Goal: Use online tool/utility

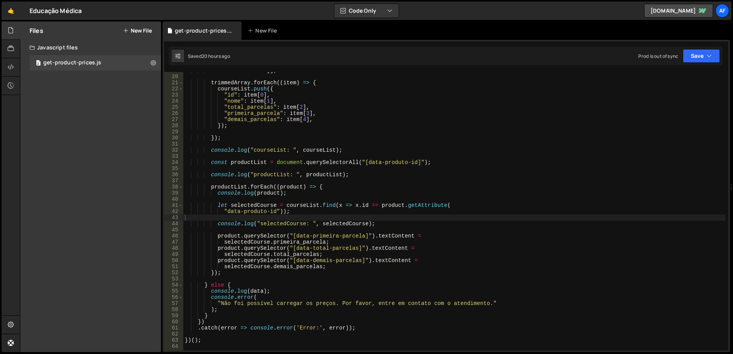
scroll to position [115, 0]
click at [406, 224] on div "let courseList = [ ] ; trimmedArray . forEach (( item ) => { courseList . push …" at bounding box center [454, 212] width 542 height 291
type textarea "console.log("selectedCourse: ", selectedCourse);"
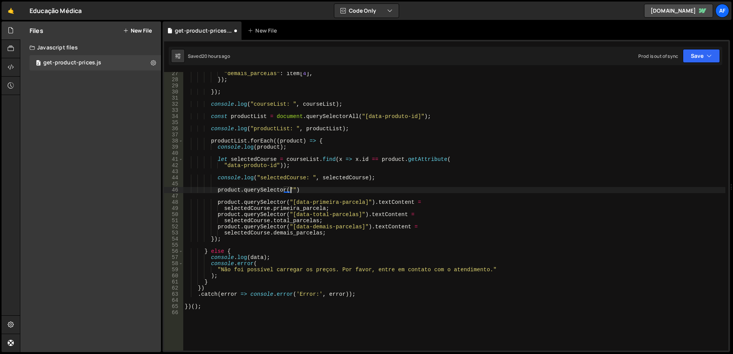
scroll to position [0, 7]
paste textarea "preco-parcelas-iguais"
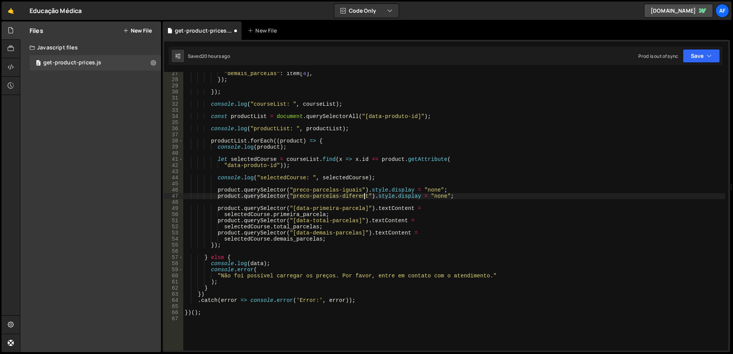
scroll to position [0, 13]
type textarea "product.querySelector("preco-parcelas-iguais").style.display = "none";"
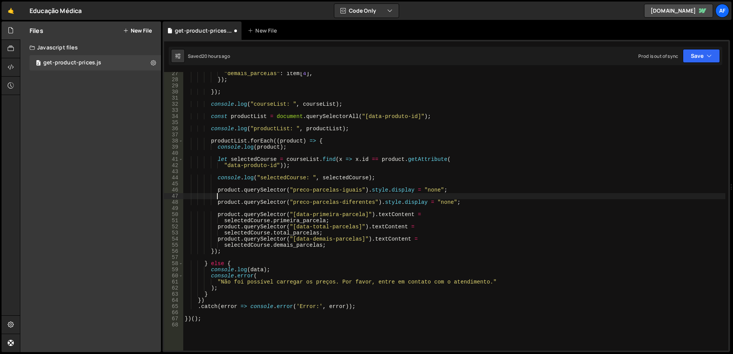
type textarea "product.querySelector("preco-parcelas-iguais").style.display = "none";"
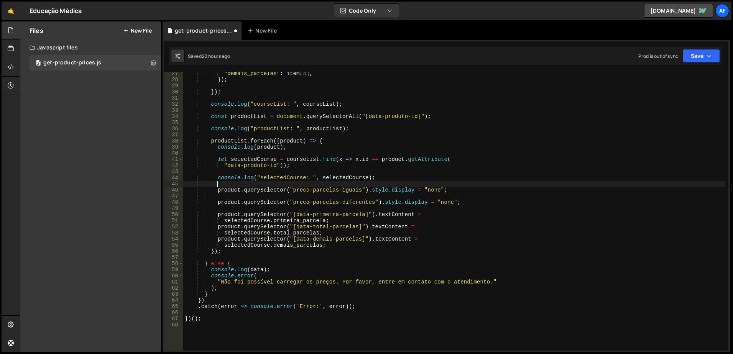
type textarea "product.querySelector("preco-parcelas-iguais").style.display = "none";"
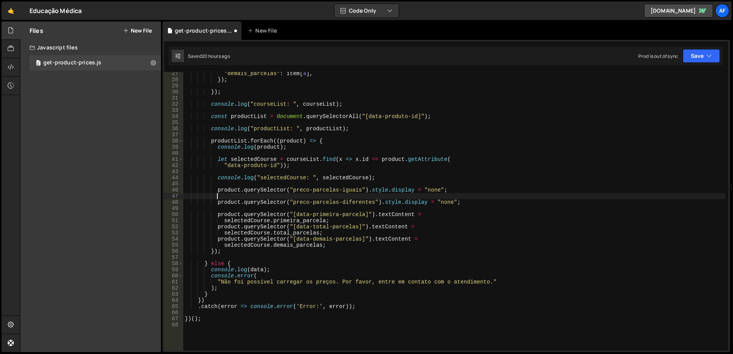
type textarea "product.querySelector("preco-parcelas-diferentes").style.display = "none";"
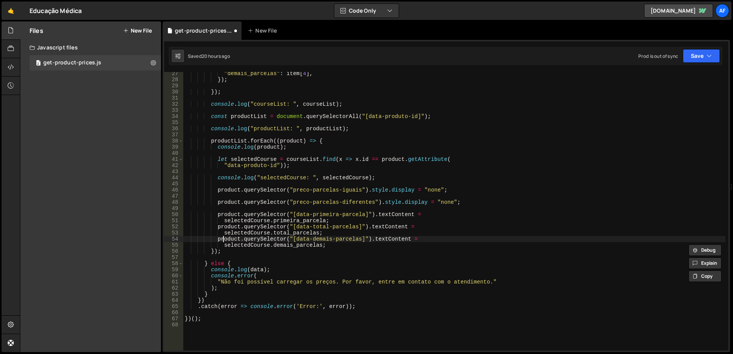
type textarea "product.querySelector("[data-primeira-parcela]").textContent ="
type textarea "product.querySelector("preco-parcelas-diferentes").style.display = "none";"
click at [367, 189] on div ""demais_parcelas" : item [ 4 ] , }) ; }) ; console . log ( "courseList: " , cou…" at bounding box center [454, 216] width 542 height 291
type textarea "product.querySelector("preco-parcelas-iguais").remove();"
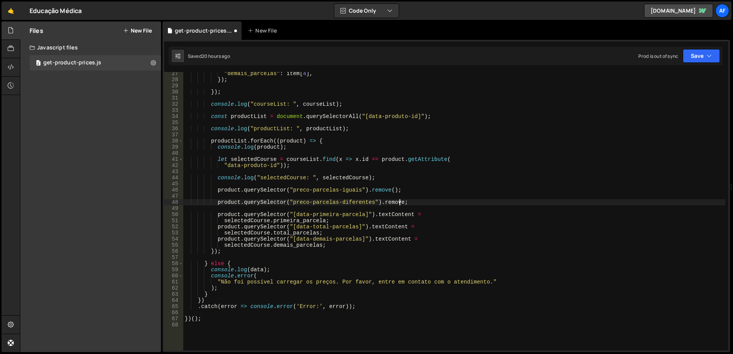
type textarea "product.querySelector("preco-parcelas-diferentes").remove();"
type textarea "product.querySelector("[data-primeira-parcela]").textContent ="
type textarea "product.querySelector("preco-parcelas-diferentes").remove();"
type textarea "product.querySelector("preco-parcelas-iguais").remove();"
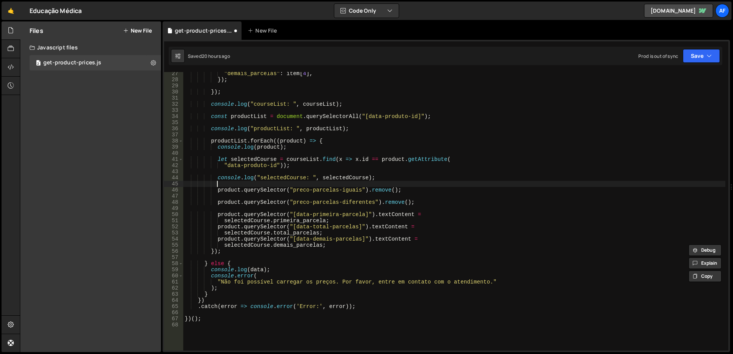
scroll to position [0, 2]
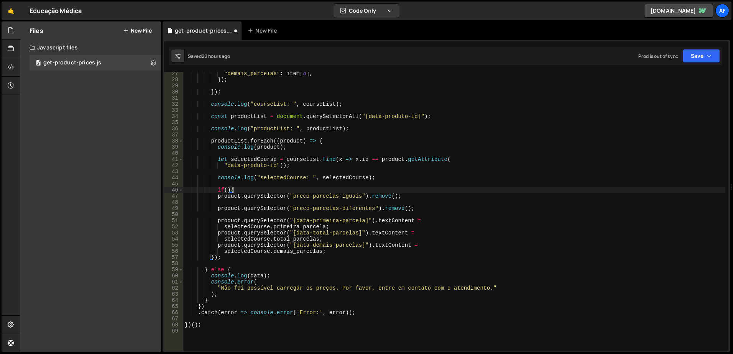
type textarea "if(){}"
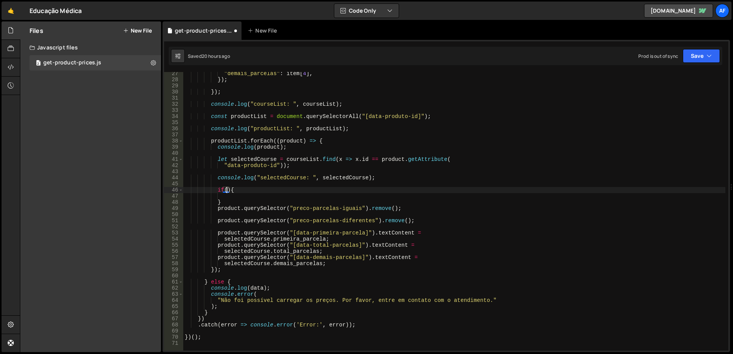
paste textarea "selectedCourse.demais_parcelas"
type textarea "if(!selectedCourse.demais_parcelas){"
type textarea "product.querySelector("preco-parcelas-iguais").remove();"
type textarea "product.querySelector("preco-parcelas-diferentes").remove();"
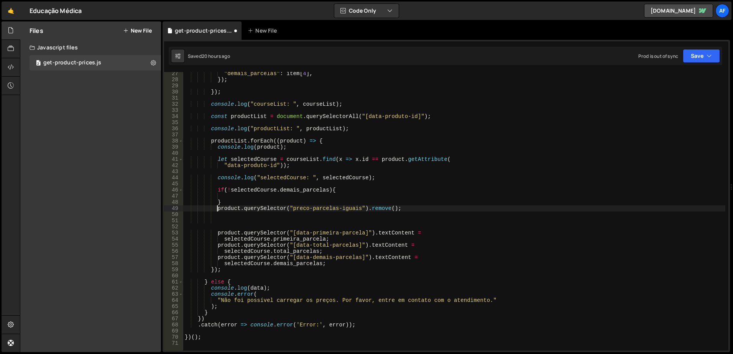
type textarea "}"
paste textarea "product.querySelector("preco-parcelas-diferentes").remove();"
type textarea "}else{}"
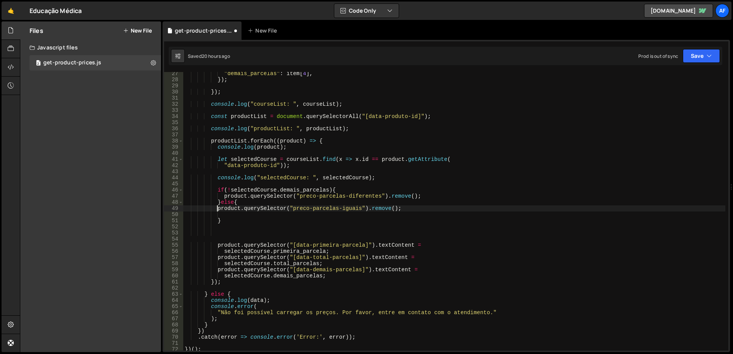
type textarea "product.querySelector("preco-parcelas-iguais").remove();"
type textarea "}"
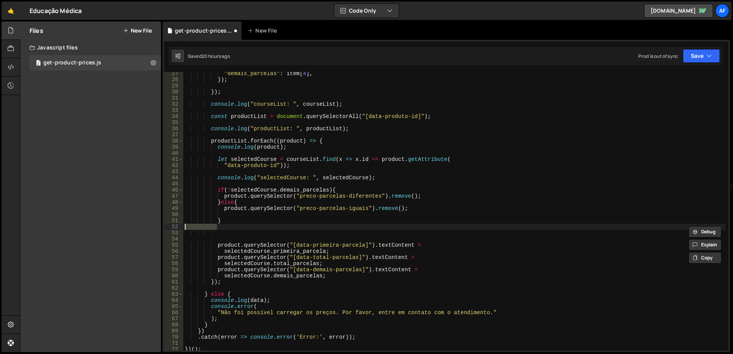
scroll to position [0, 0]
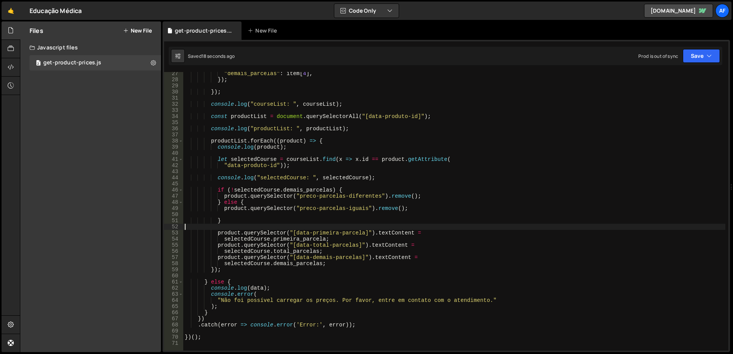
click at [297, 197] on div ""demais_parcelas" : item [ 4 ] , }) ; }) ; console . log ( "courseList: " , cou…" at bounding box center [454, 216] width 542 height 291
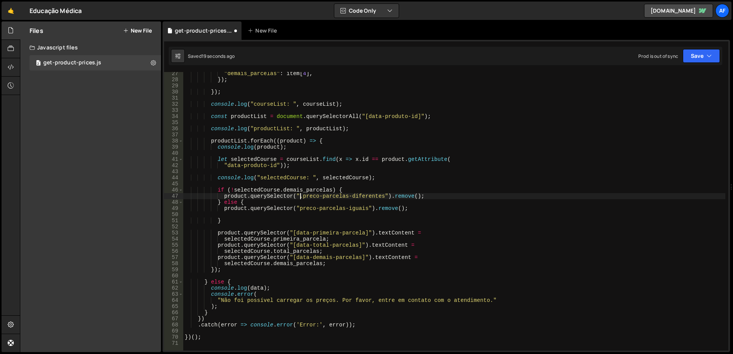
scroll to position [0, 8]
click at [299, 210] on div ""demais_parcelas" : item [ 4 ] , }) ; }) ; console . log ( "courseList: " , cou…" at bounding box center [454, 216] width 542 height 291
click at [233, 187] on div ""demais_parcelas" : item [ 4 ] , }) ; }) ; console . log ( "courseList: " , cou…" at bounding box center [454, 216] width 542 height 291
type textarea "product.querySelector(".preco-parcelas-diferentes").remove();"
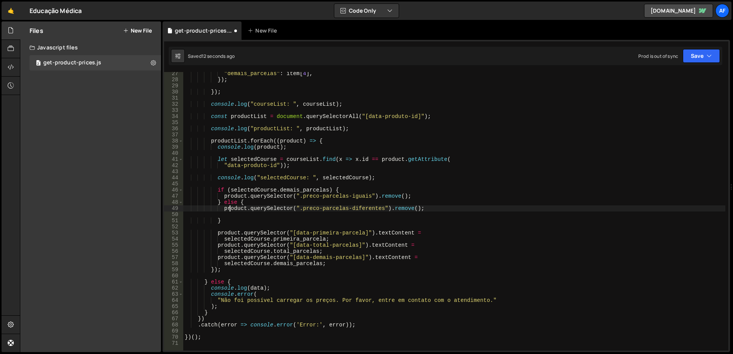
scroll to position [0, 0]
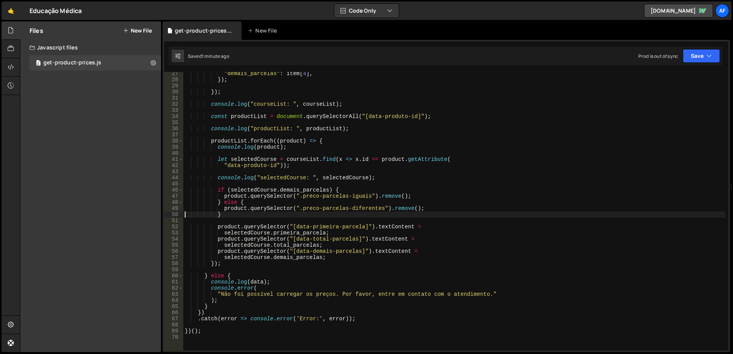
click at [332, 247] on div ""demais_parcelas" : item [ 4 ] , }) ; }) ; console . log ( "courseList: " , cou…" at bounding box center [454, 216] width 542 height 291
type textarea "product.querySelector("[data-total-parcelas]").textContent = [DOMAIN_NAME]_parc…"
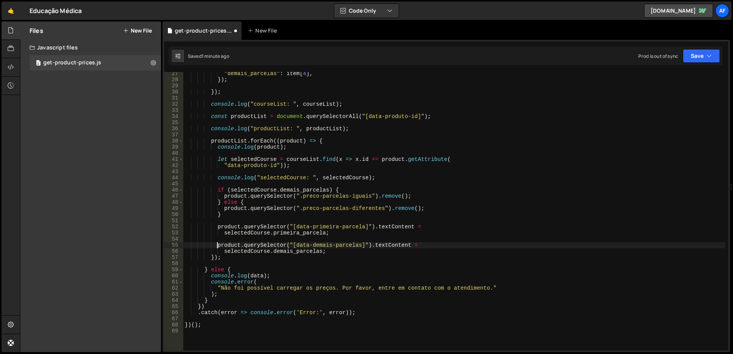
type textarea "selectedCourse.demais_parcelas;"
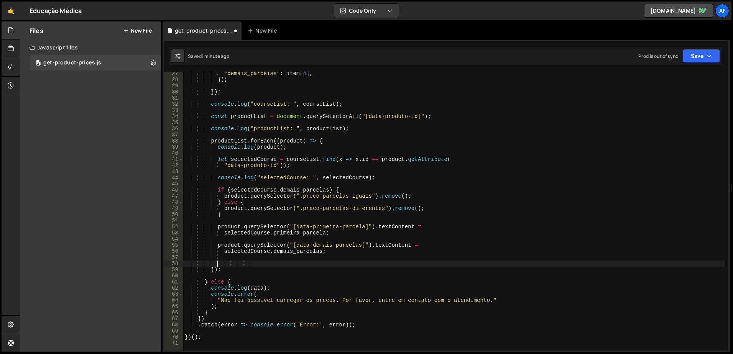
paste textarea "[DOMAIN_NAME]_parcelas;"
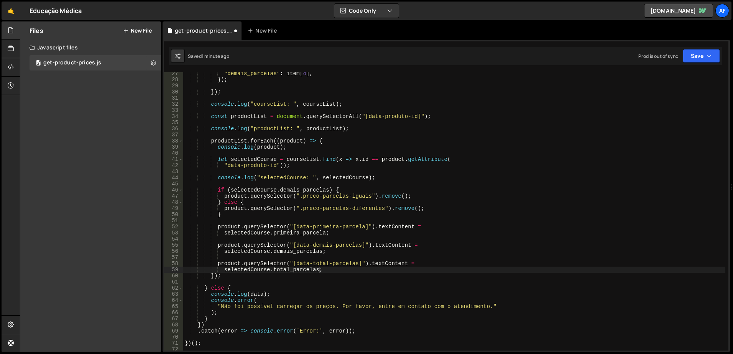
click at [286, 234] on div ""demais_parcelas" : item [ 4 ] , }) ; }) ; console . log ( "courseList: " , cou…" at bounding box center [454, 216] width 542 height 291
click at [286, 267] on div ""demais_parcelas" : item [ 4 ] , }) ; }) ; console . log ( "courseList: " , cou…" at bounding box center [454, 216] width 542 height 291
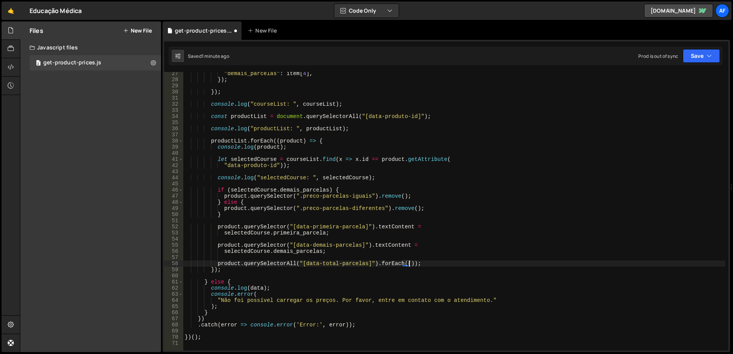
scroll to position [0, 16]
type textarea "product.querySelectorAll("[data-total-parcelas]").forEach((element) => {});"
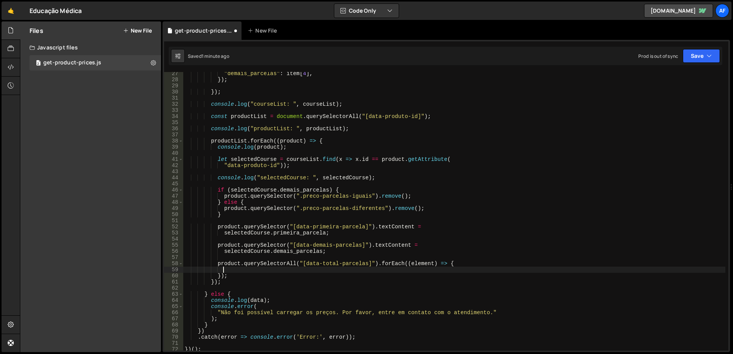
paste textarea "[DOMAIN_NAME]_parcelas;"
click at [216, 265] on div ""demais_parcelas" : item [ 4 ] , }) ; }) ; console . log ( "courseList: " , cou…" at bounding box center [454, 216] width 542 height 291
type textarea "product.querySelectorAll("[data-total-parcelas]").forEach((element) => {"
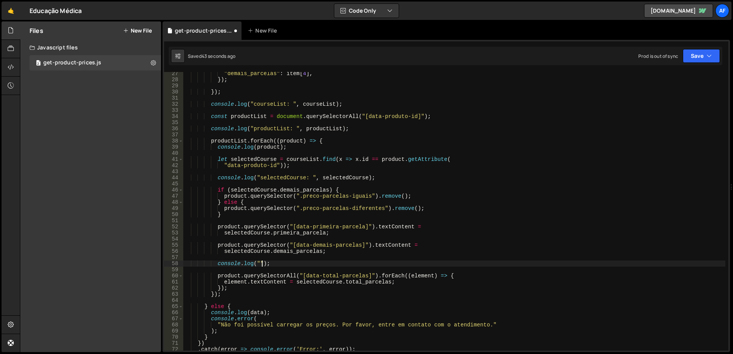
scroll to position [0, 5]
paste textarea "product.querySelectorAll("[data-total-parcelas]")"
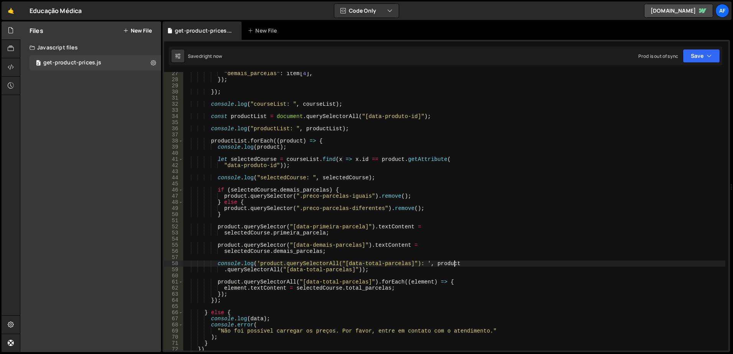
type textarea "console.log('product.querySelectorAll("[data-total-parcelas]"): ', product"
click at [268, 241] on div ""demais_parcelas" : item [ 4 ] , }) ; }) ; console . log ( "courseList: " , cou…" at bounding box center [454, 216] width 542 height 291
type textarea "selectedCourse.demais_parcelas;"
type textarea "*/"
